Goal: Transaction & Acquisition: Purchase product/service

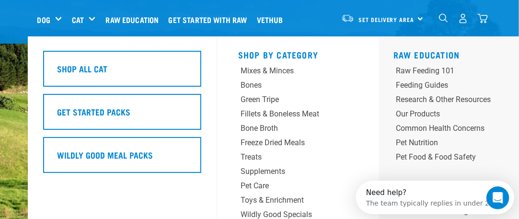
scroll to position [427, 0]
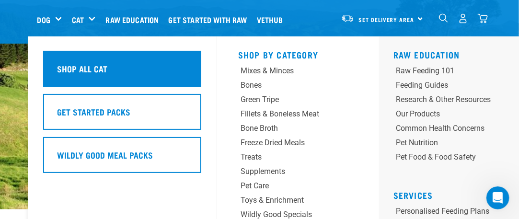
click at [79, 69] on h5 "Shop All Cat" at bounding box center [82, 68] width 50 height 12
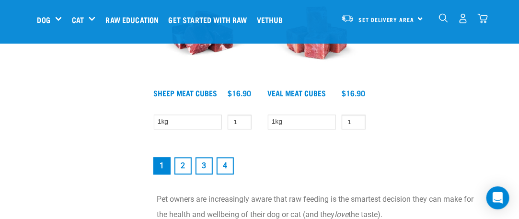
scroll to position [1894, 0]
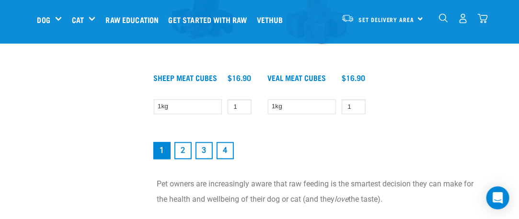
click at [181, 146] on link "2" at bounding box center [182, 150] width 17 height 17
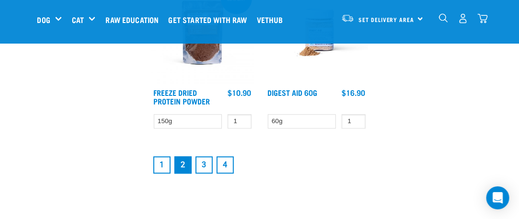
scroll to position [1840, 0]
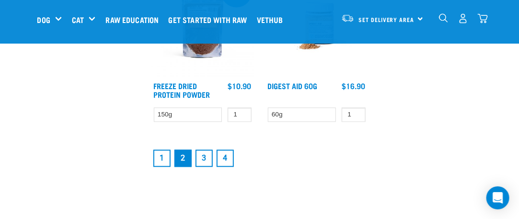
click at [209, 153] on link "3" at bounding box center [203, 157] width 17 height 17
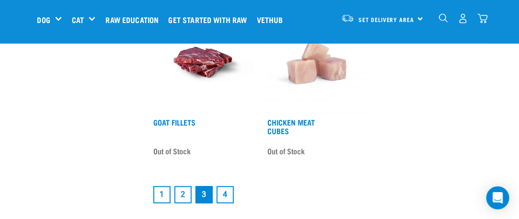
scroll to position [1852, 0]
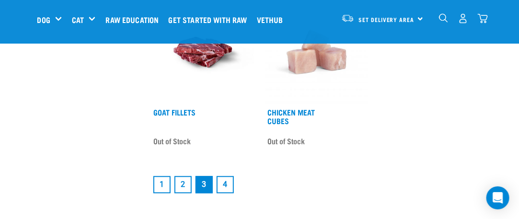
click at [223, 180] on link "4" at bounding box center [225, 184] width 17 height 17
